Goal: Navigation & Orientation: Understand site structure

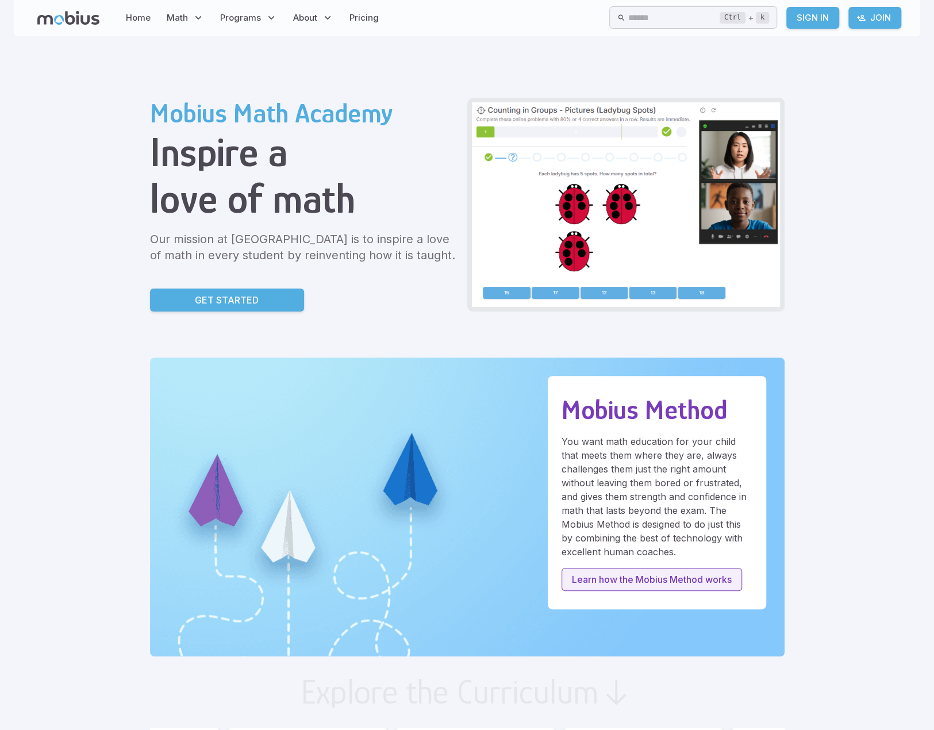
click at [683, 576] on p "Learn how the Mobius Method works" at bounding box center [652, 579] width 160 height 14
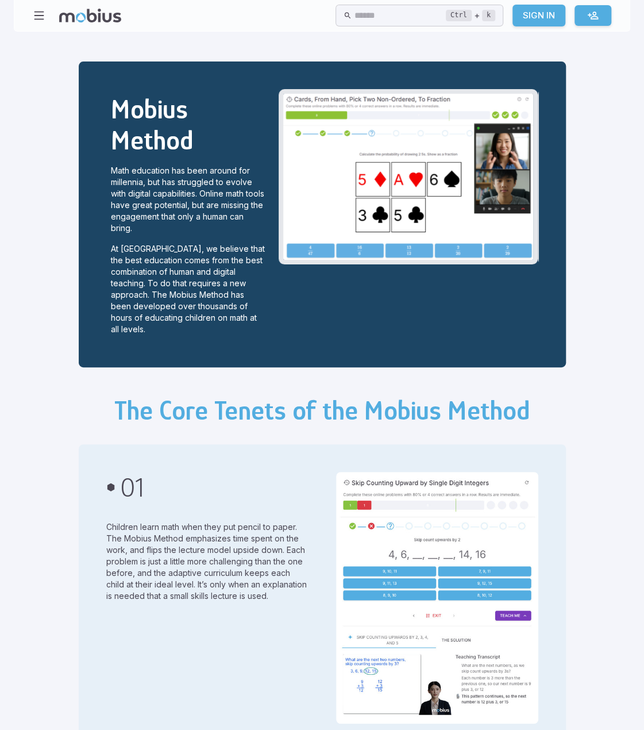
click at [42, 12] on icon "button" at bounding box center [39, 15] width 13 height 13
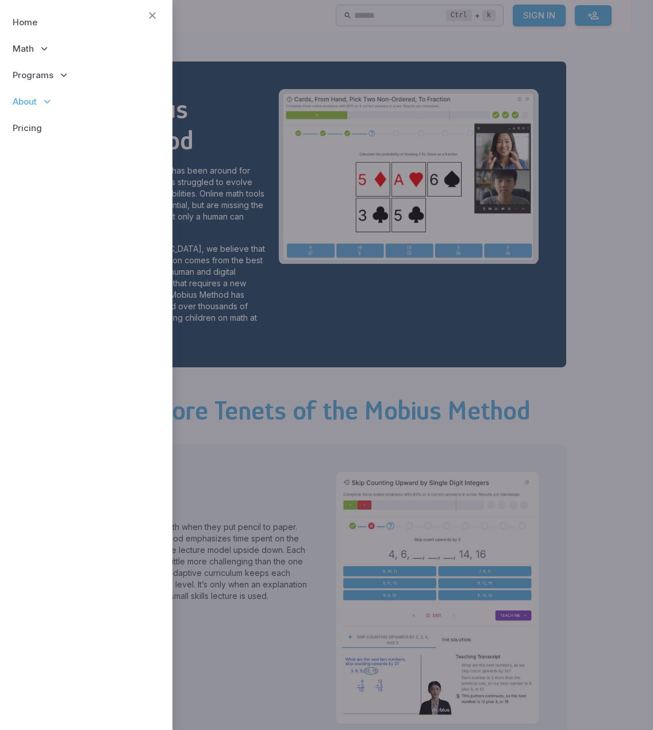
click at [33, 95] on span "About" at bounding box center [25, 101] width 24 height 13
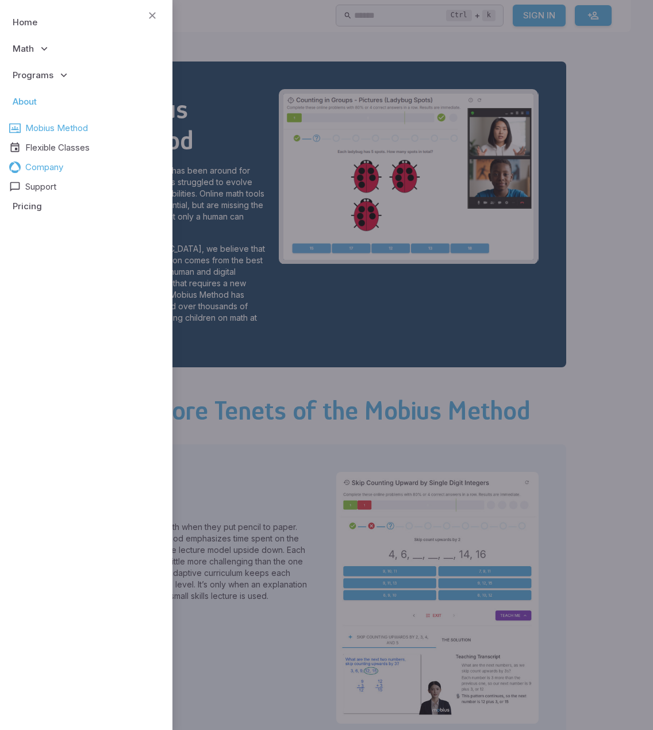
click at [38, 166] on span "Company" at bounding box center [44, 167] width 38 height 13
